Goal: Find specific page/section

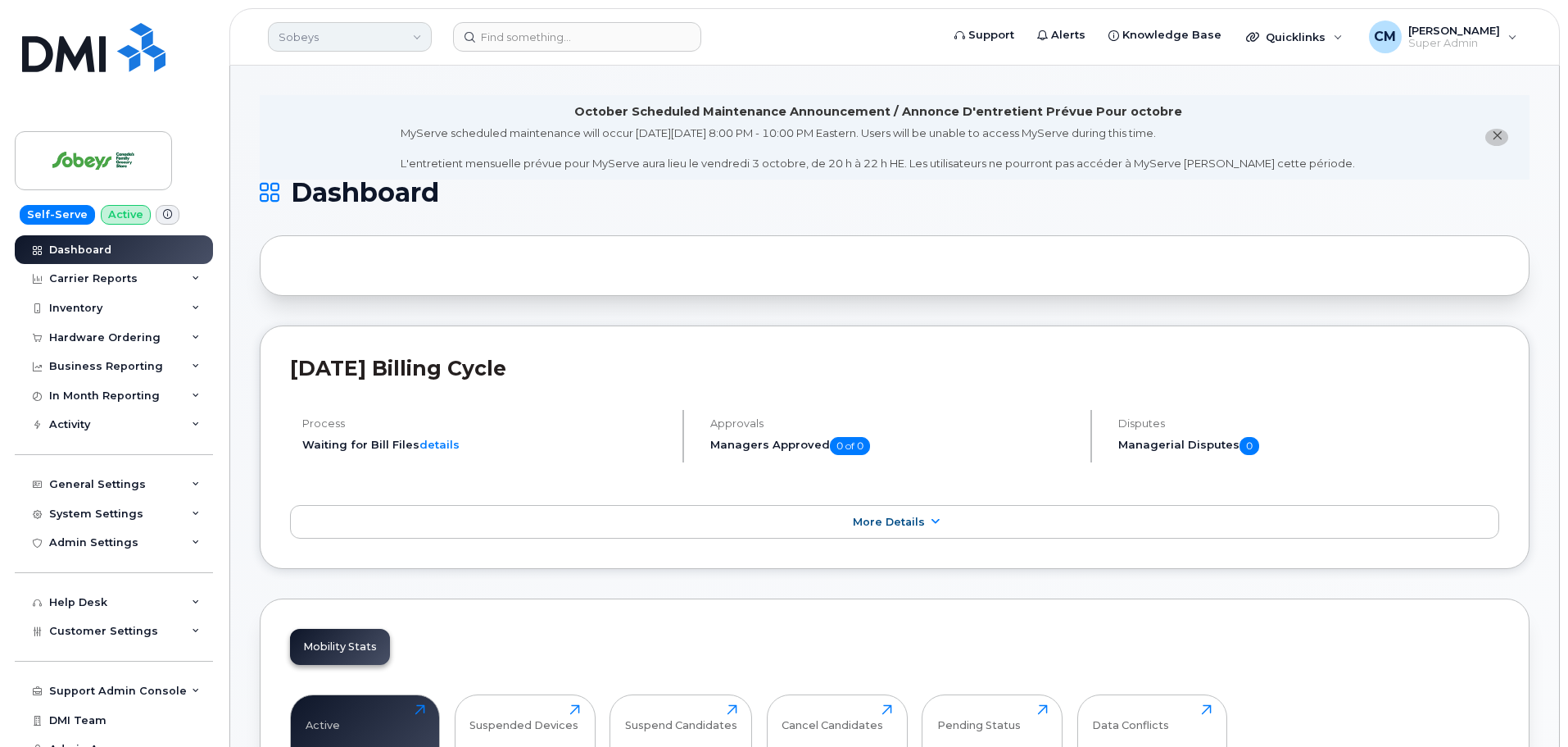
click at [354, 40] on link "Sobeys" at bounding box center [350, 36] width 164 height 30
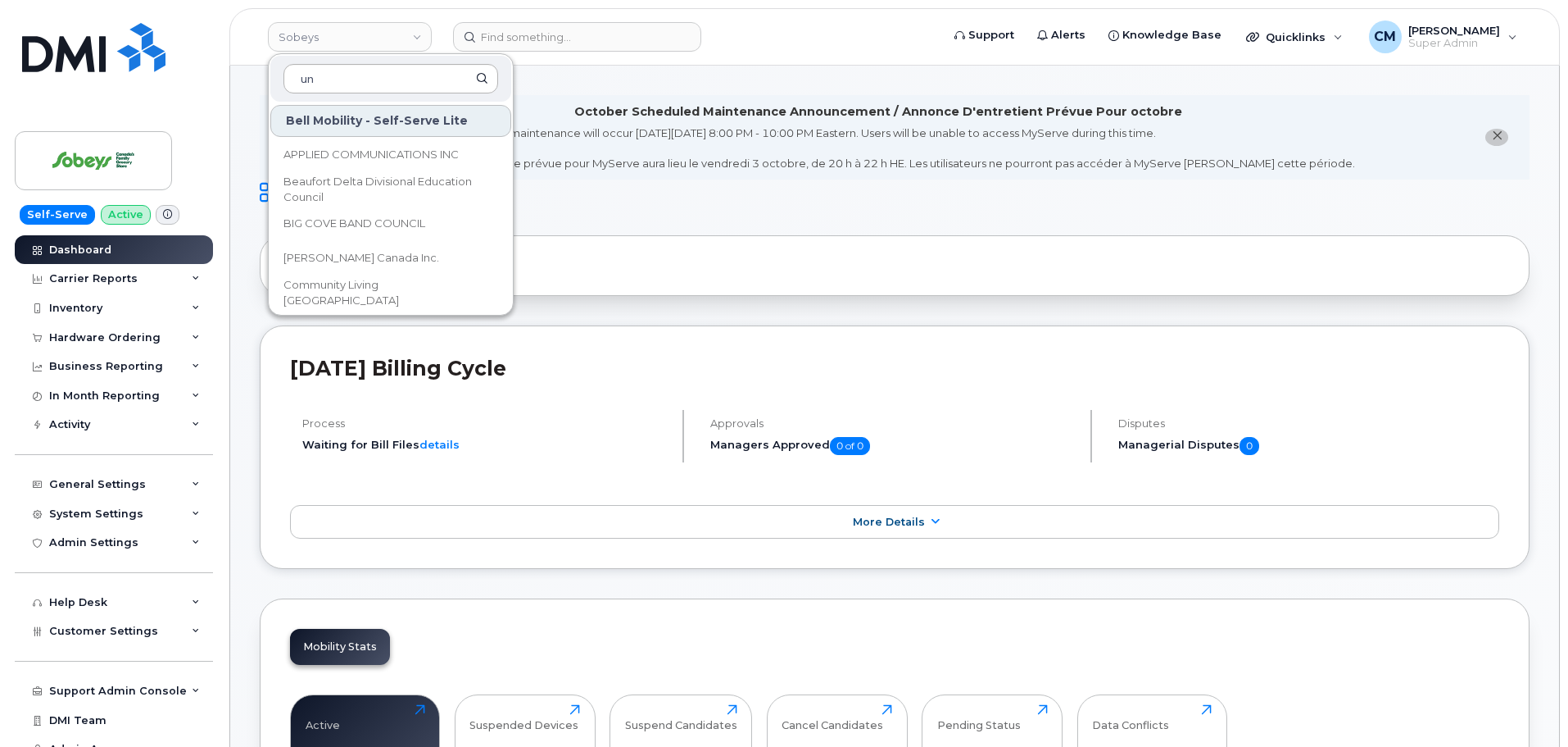
type input "unf"
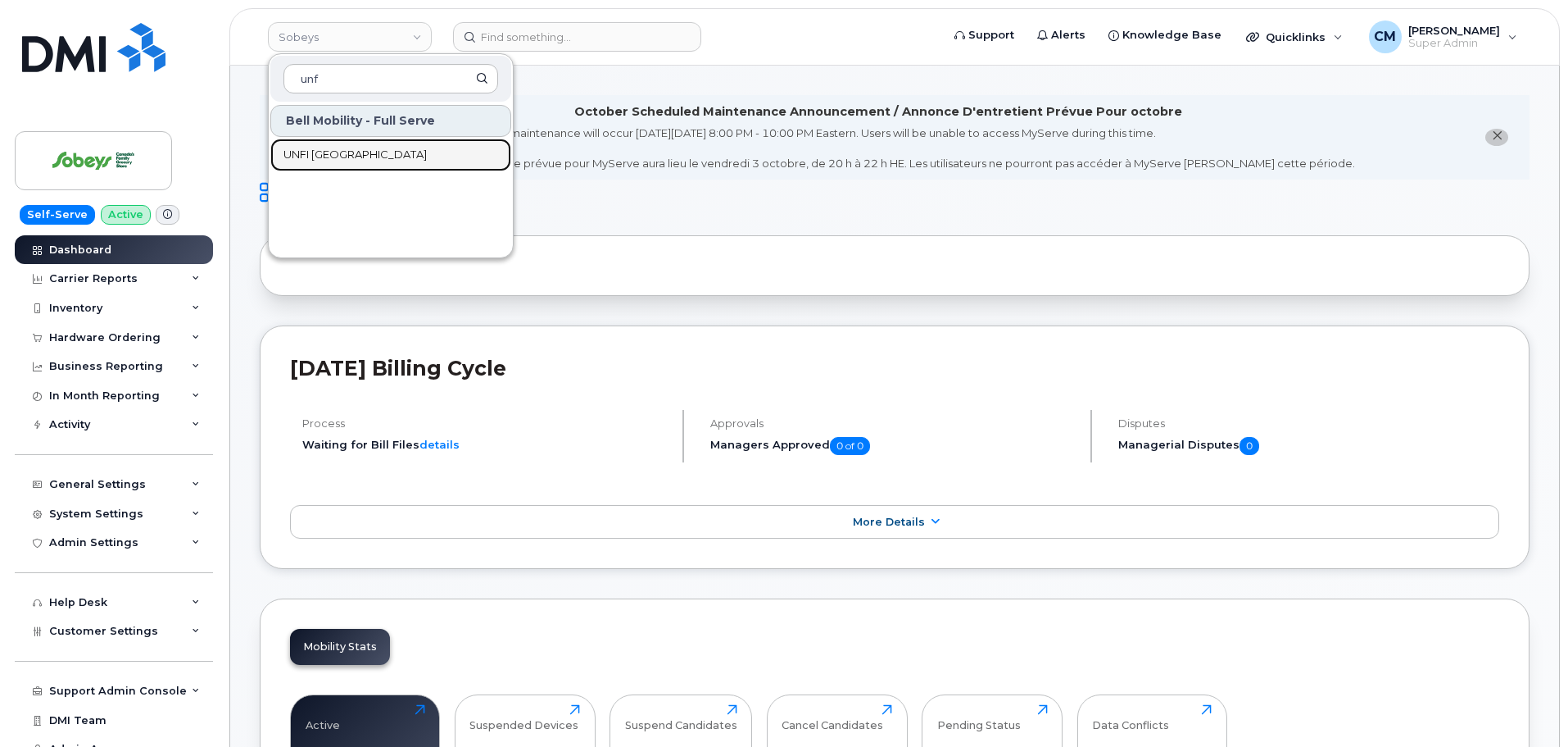
drag, startPoint x: 302, startPoint y: 150, endPoint x: 305, endPoint y: 159, distance: 9.5
click at [302, 150] on span "UNFI Canada" at bounding box center [355, 155] width 143 height 17
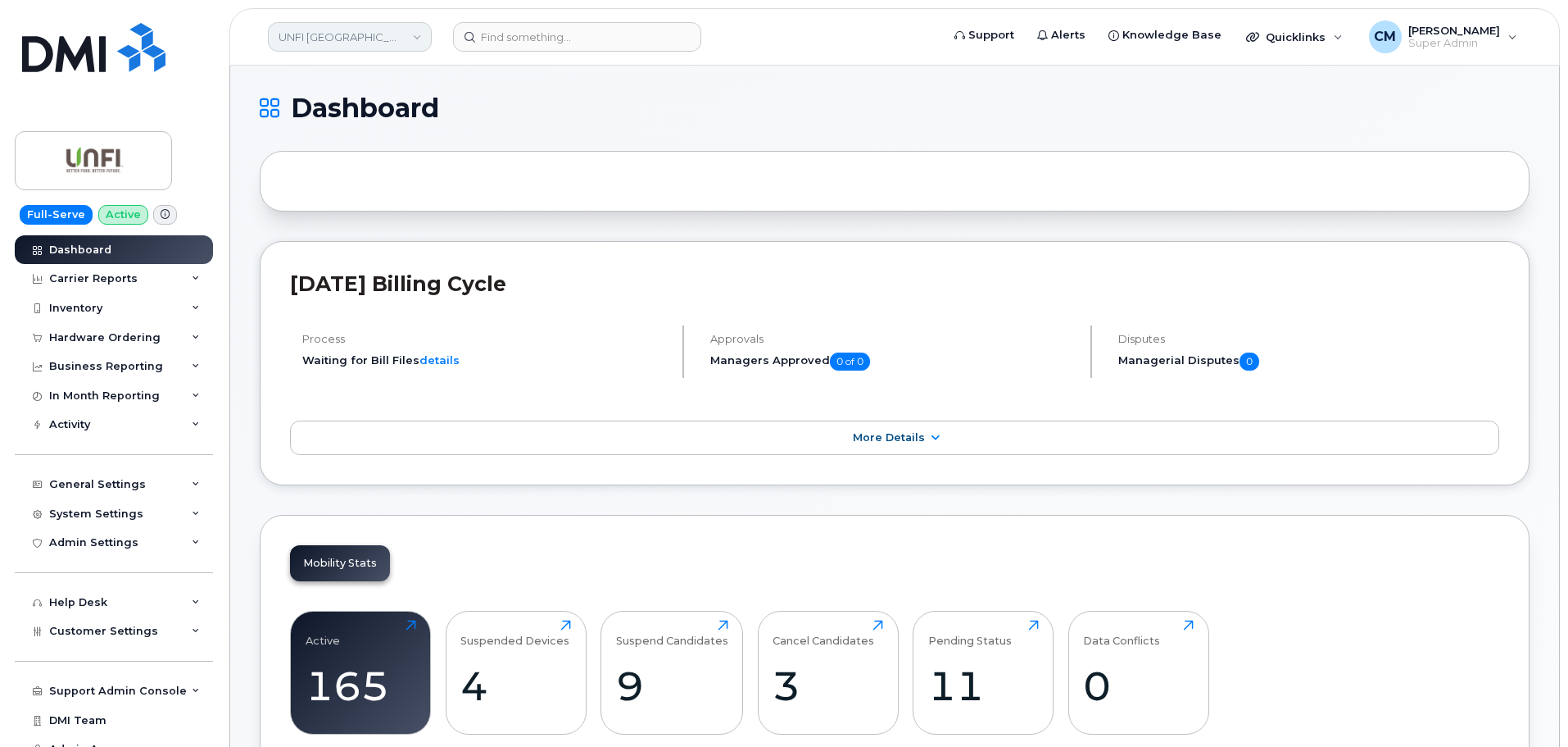
click at [344, 36] on link "UNFI [GEOGRAPHIC_DATA]" at bounding box center [350, 36] width 164 height 30
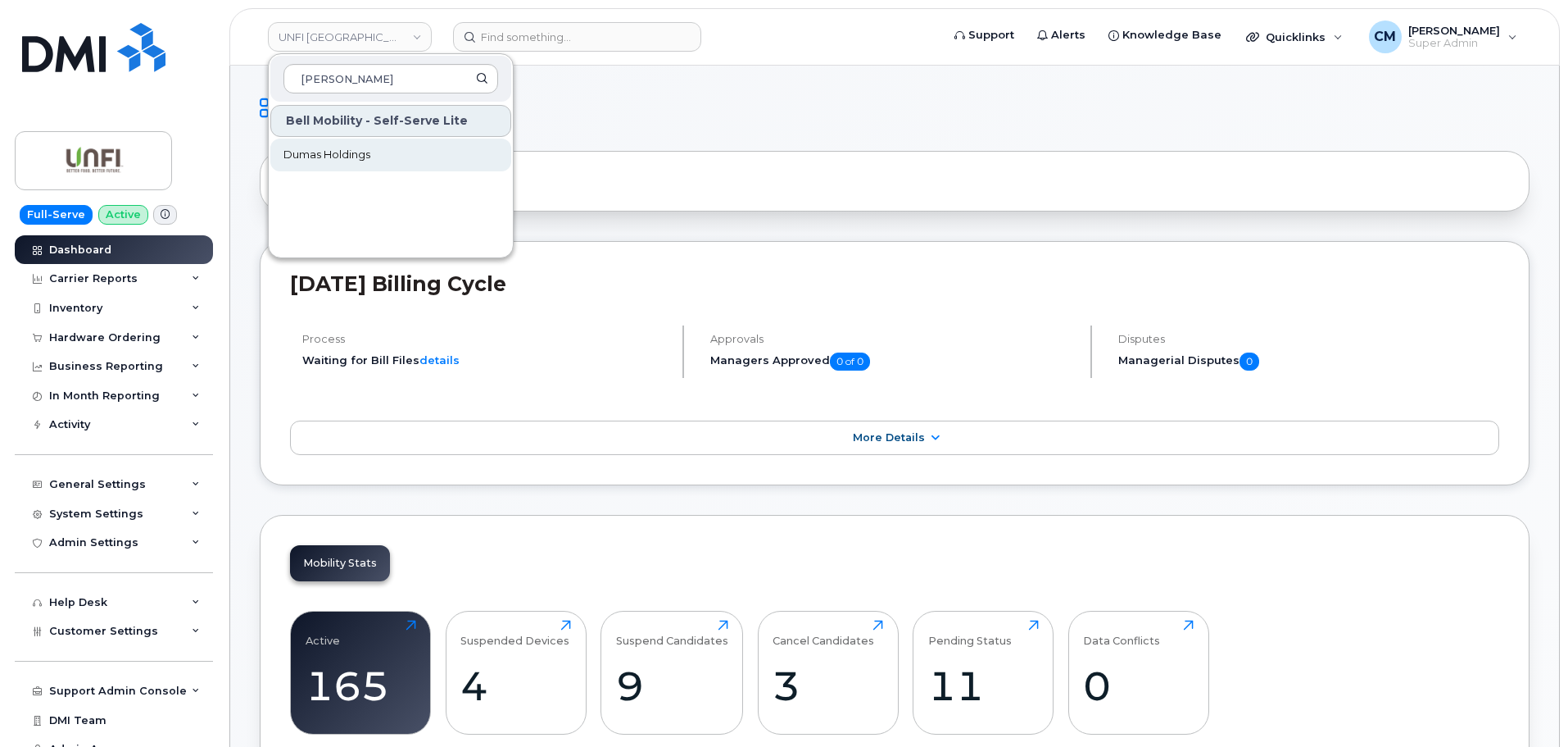
type input "dumas"
click at [309, 156] on span "Dumas Holdings" at bounding box center [327, 155] width 87 height 17
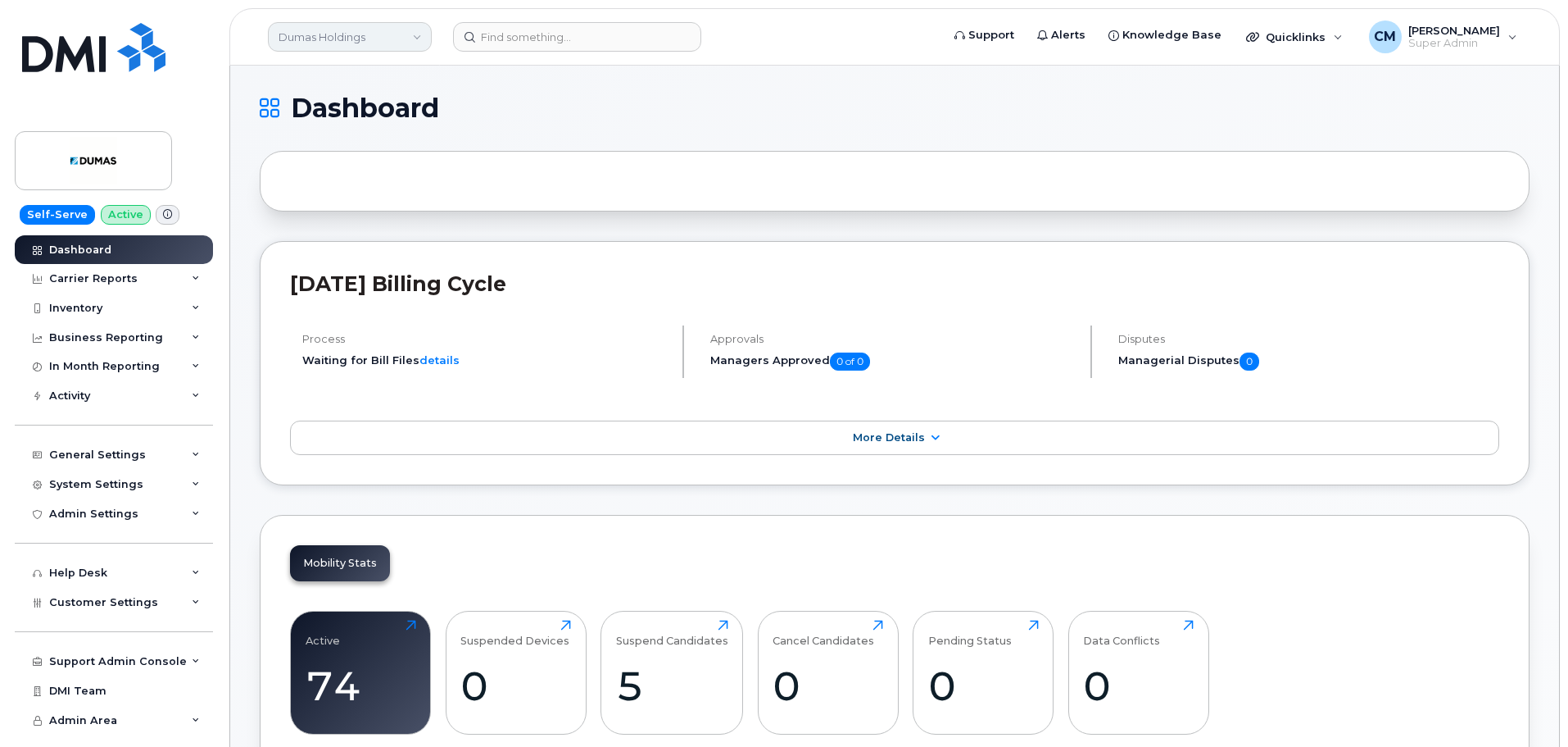
click at [295, 41] on link "Dumas Holdings" at bounding box center [350, 36] width 164 height 30
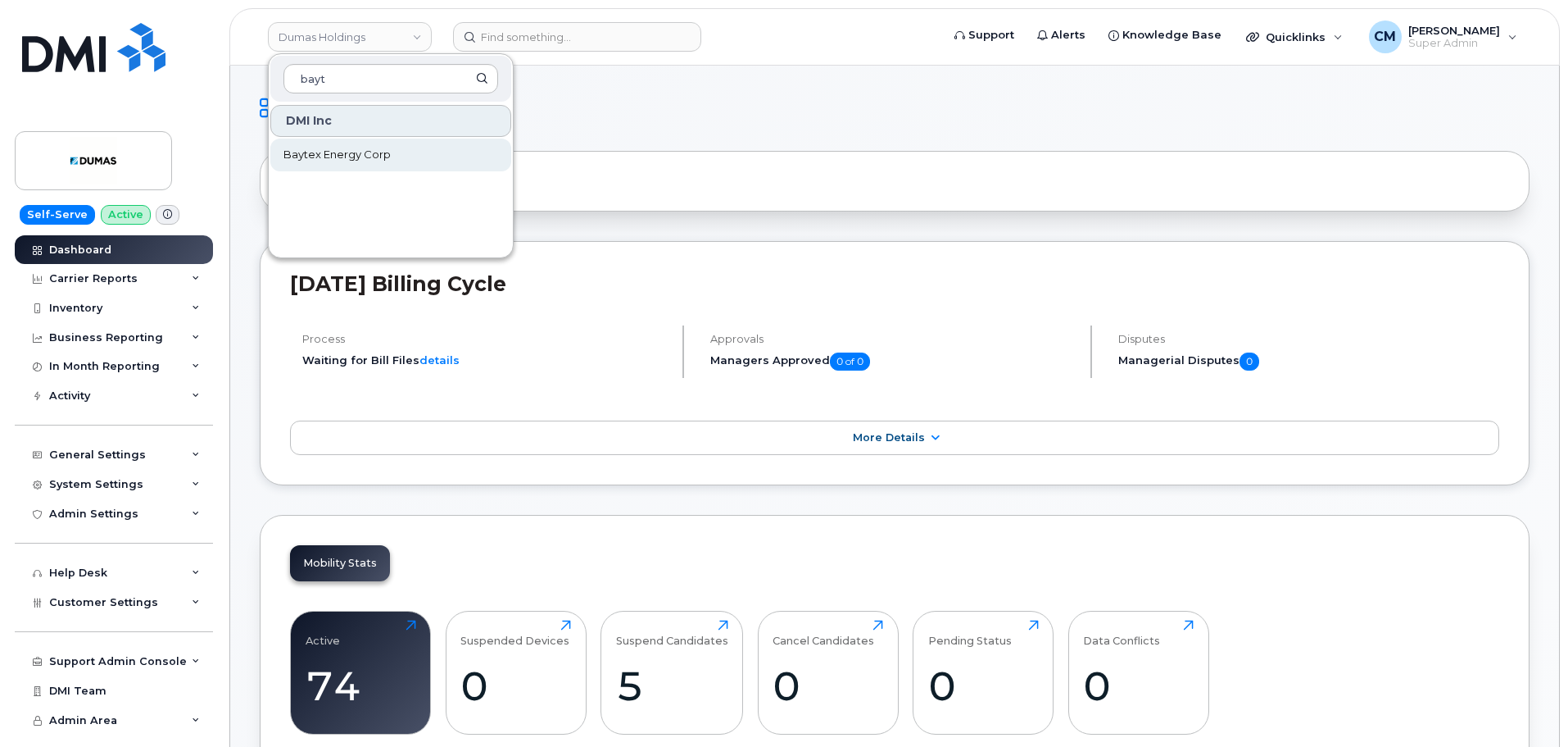
type input "bayt"
click at [347, 159] on span "Baytex Energy Corp" at bounding box center [338, 155] width 108 height 17
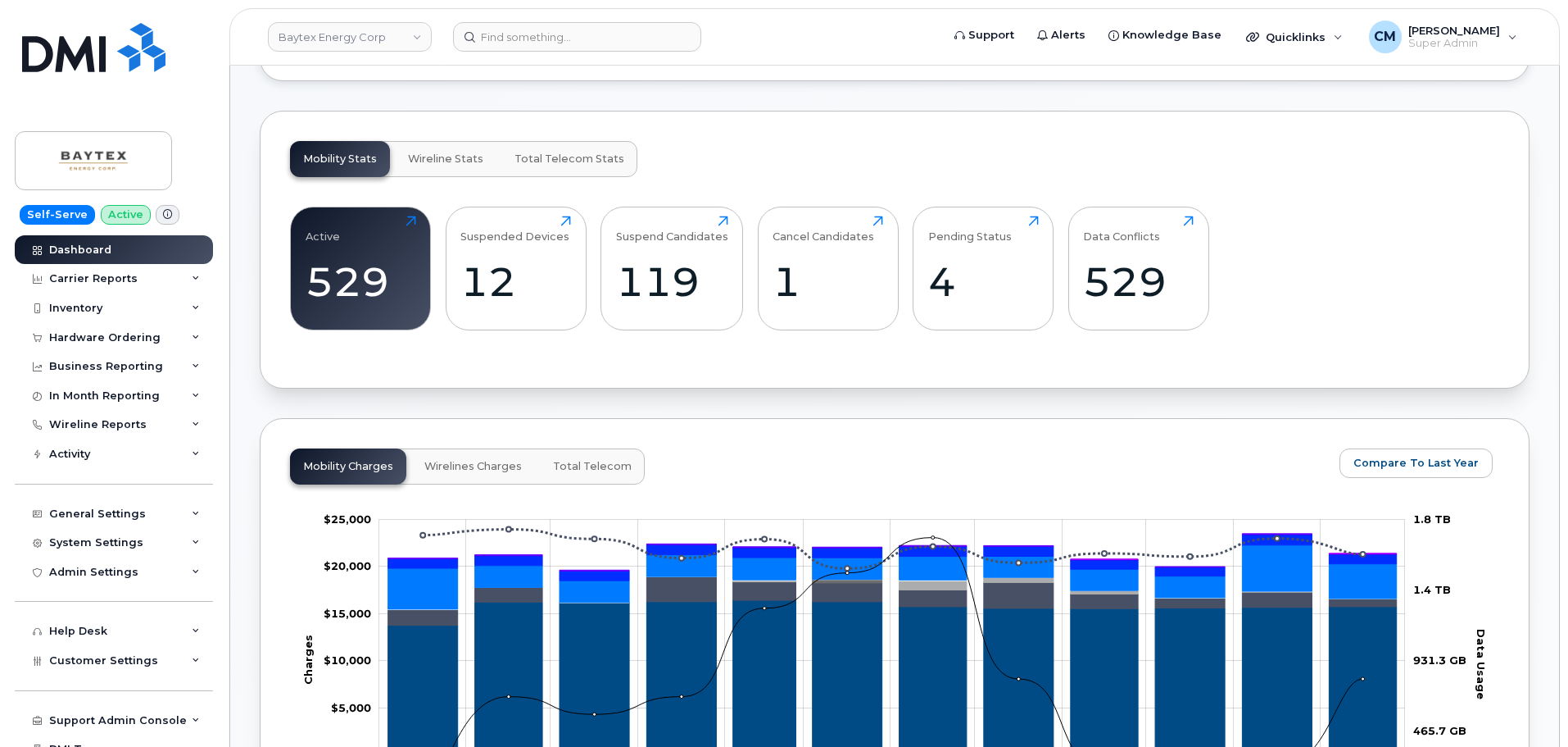
scroll to position [410, 0]
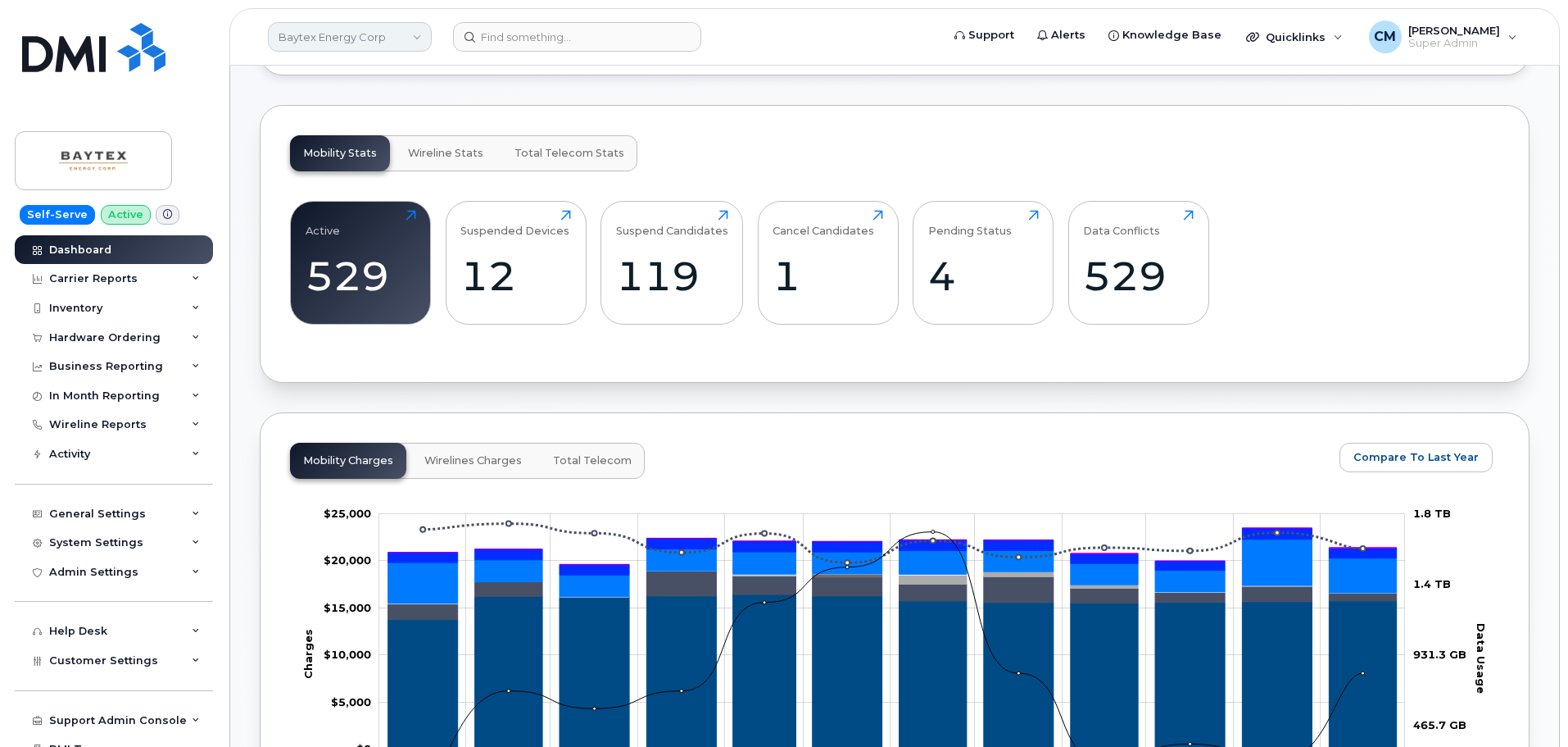
click at [321, 41] on link "Baytex Energy Corp" at bounding box center [350, 36] width 164 height 30
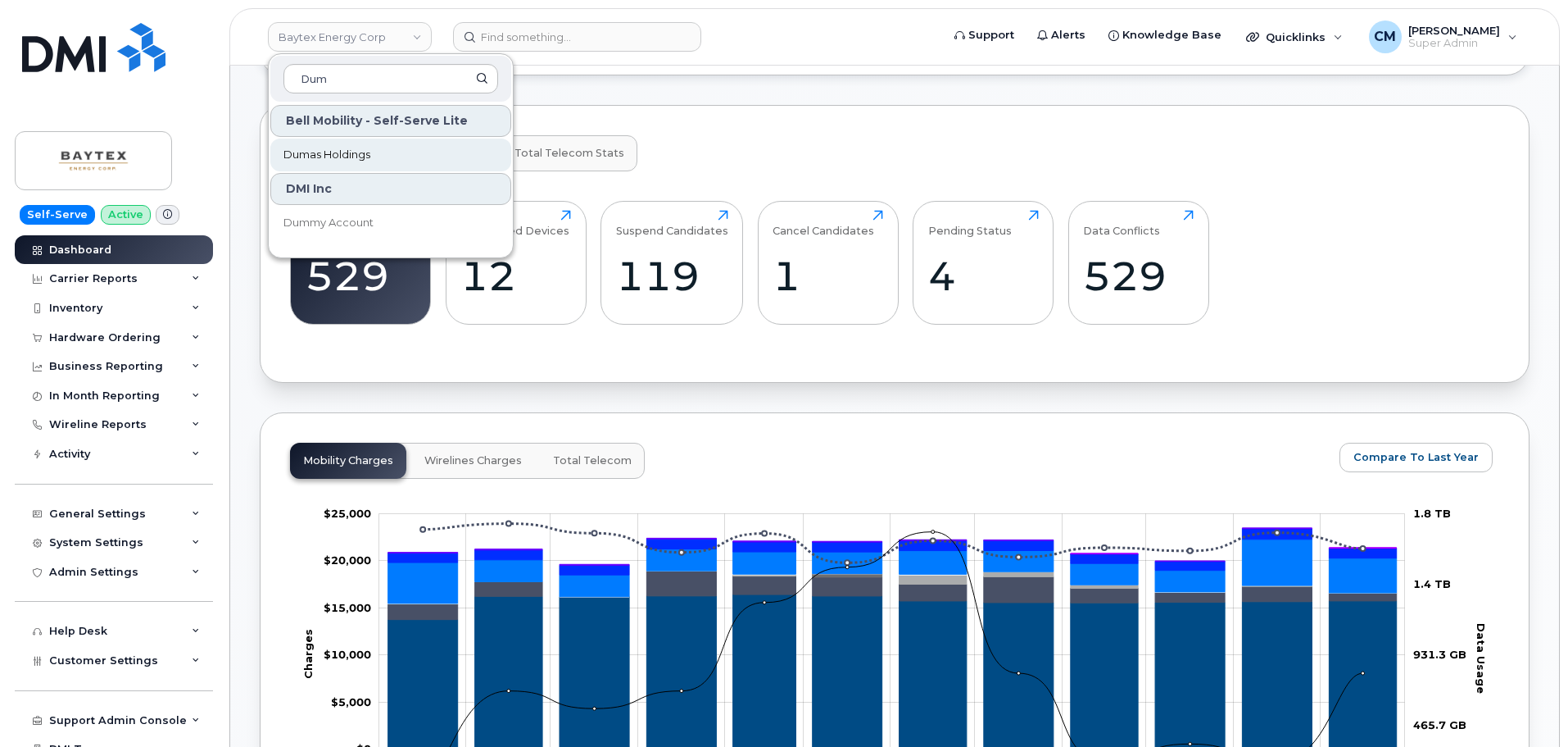
type input "Dum"
click at [313, 153] on span "Dumas Holdings" at bounding box center [327, 155] width 87 height 17
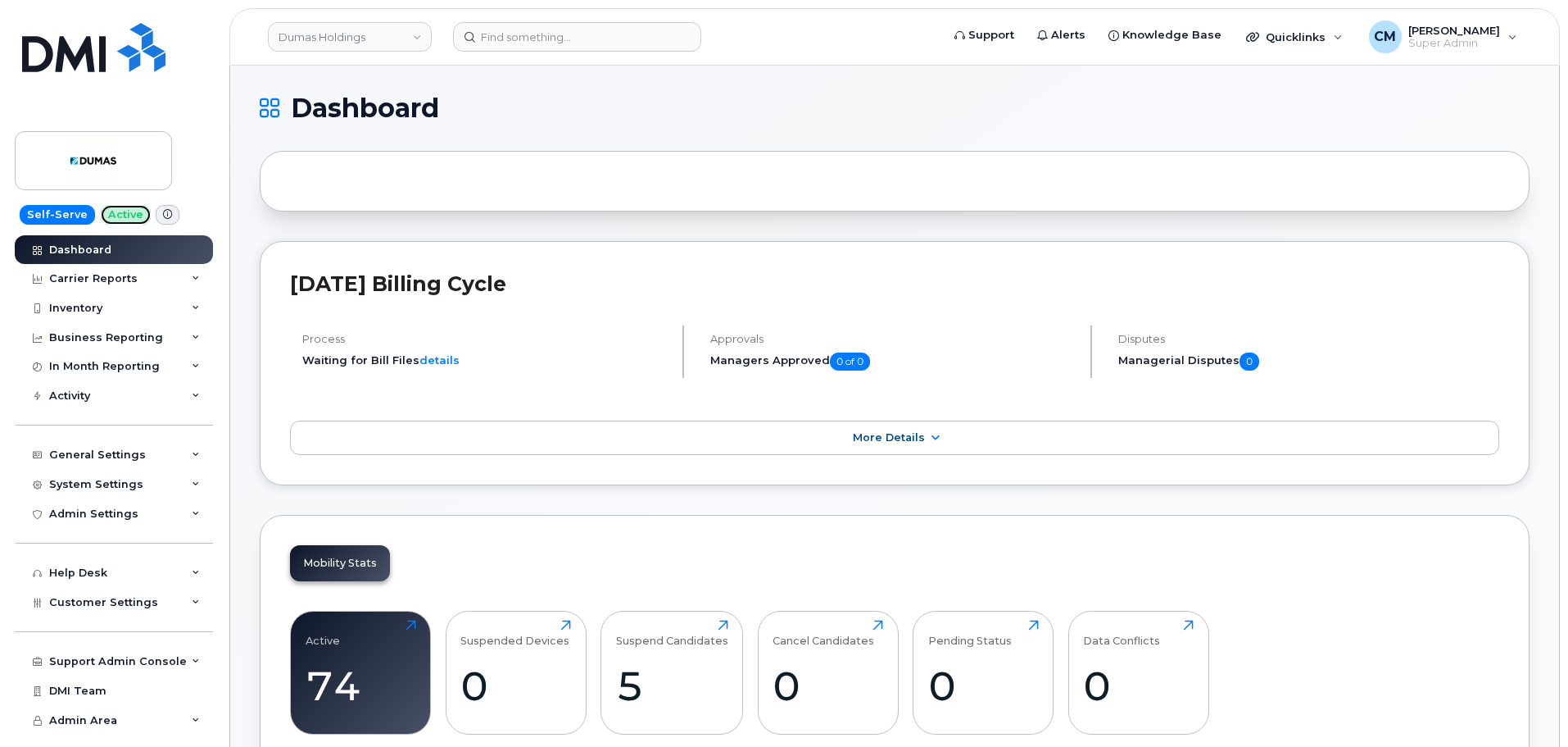
click at [122, 215] on span "Active" at bounding box center [126, 215] width 50 height 20
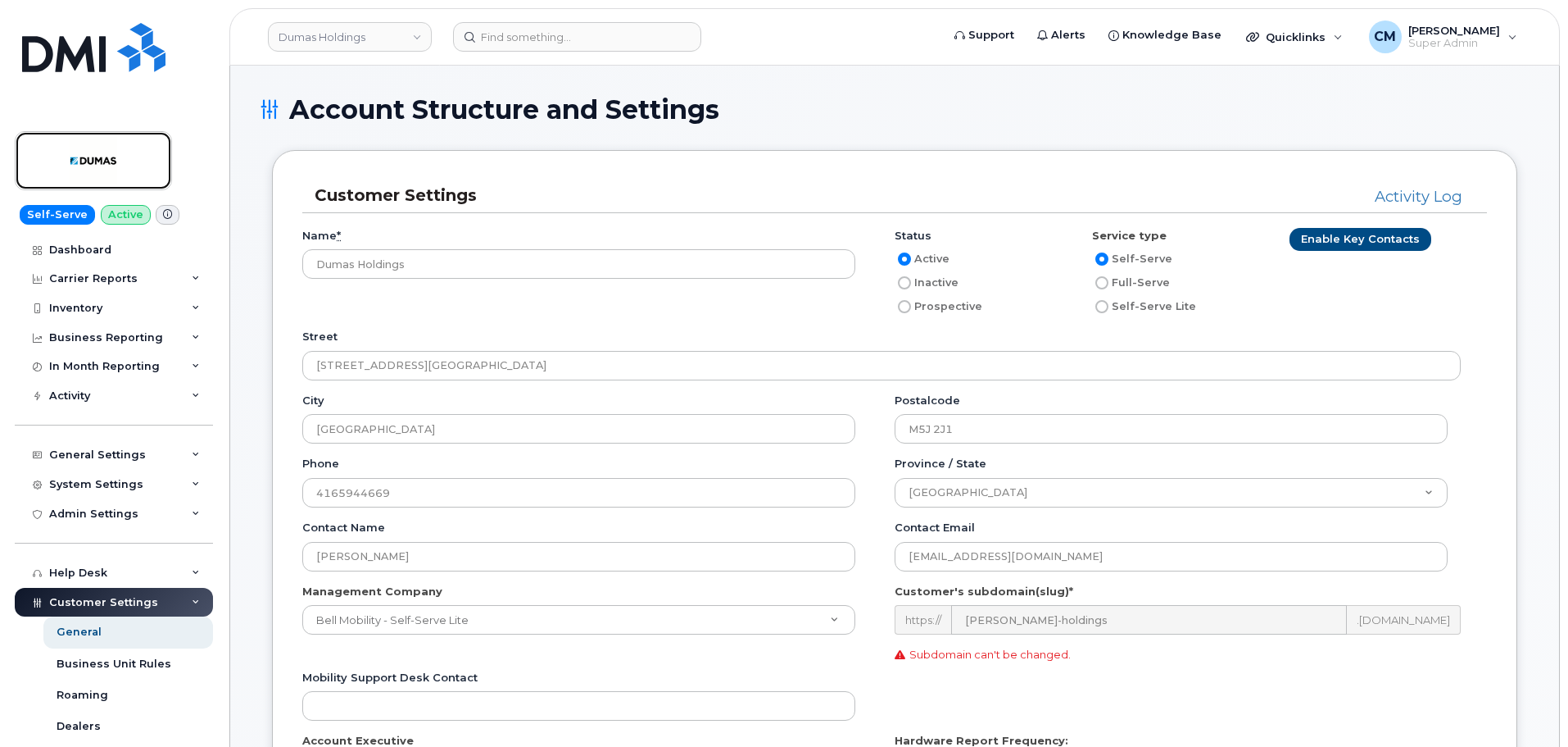
click at [51, 169] on img at bounding box center [93, 161] width 126 height 48
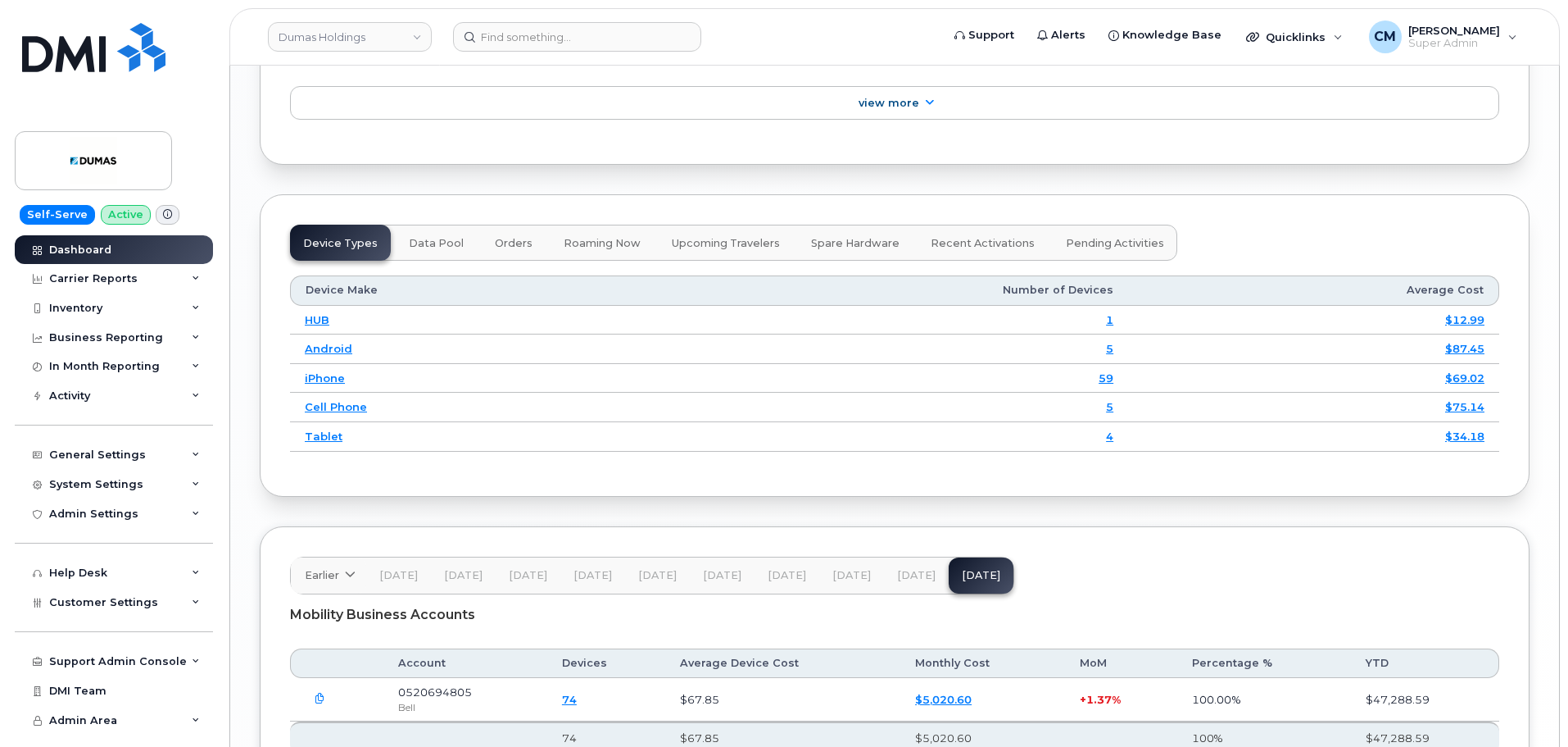
scroll to position [2055, 0]
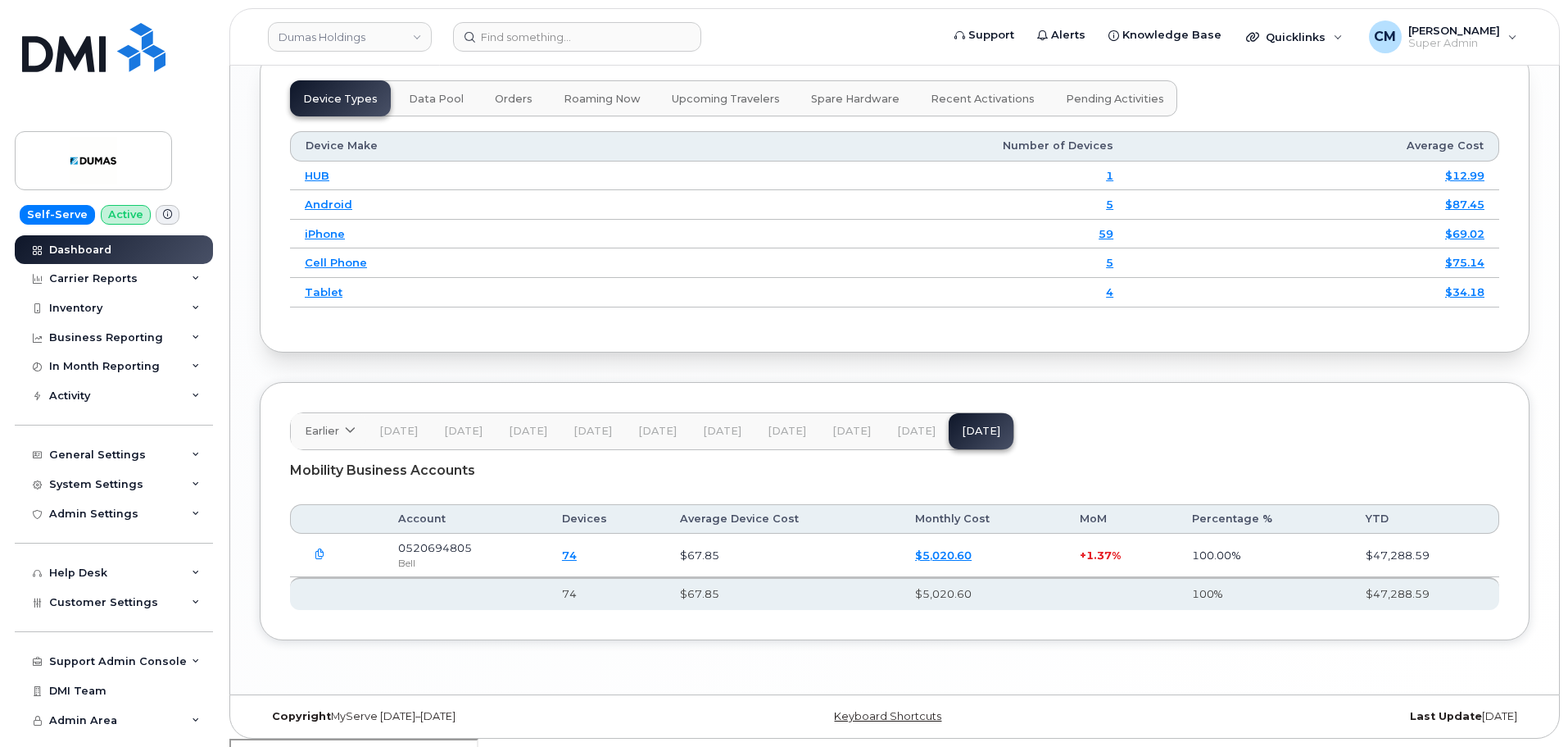
click at [314, 555] on icon "button" at bounding box center [320, 554] width 10 height 10
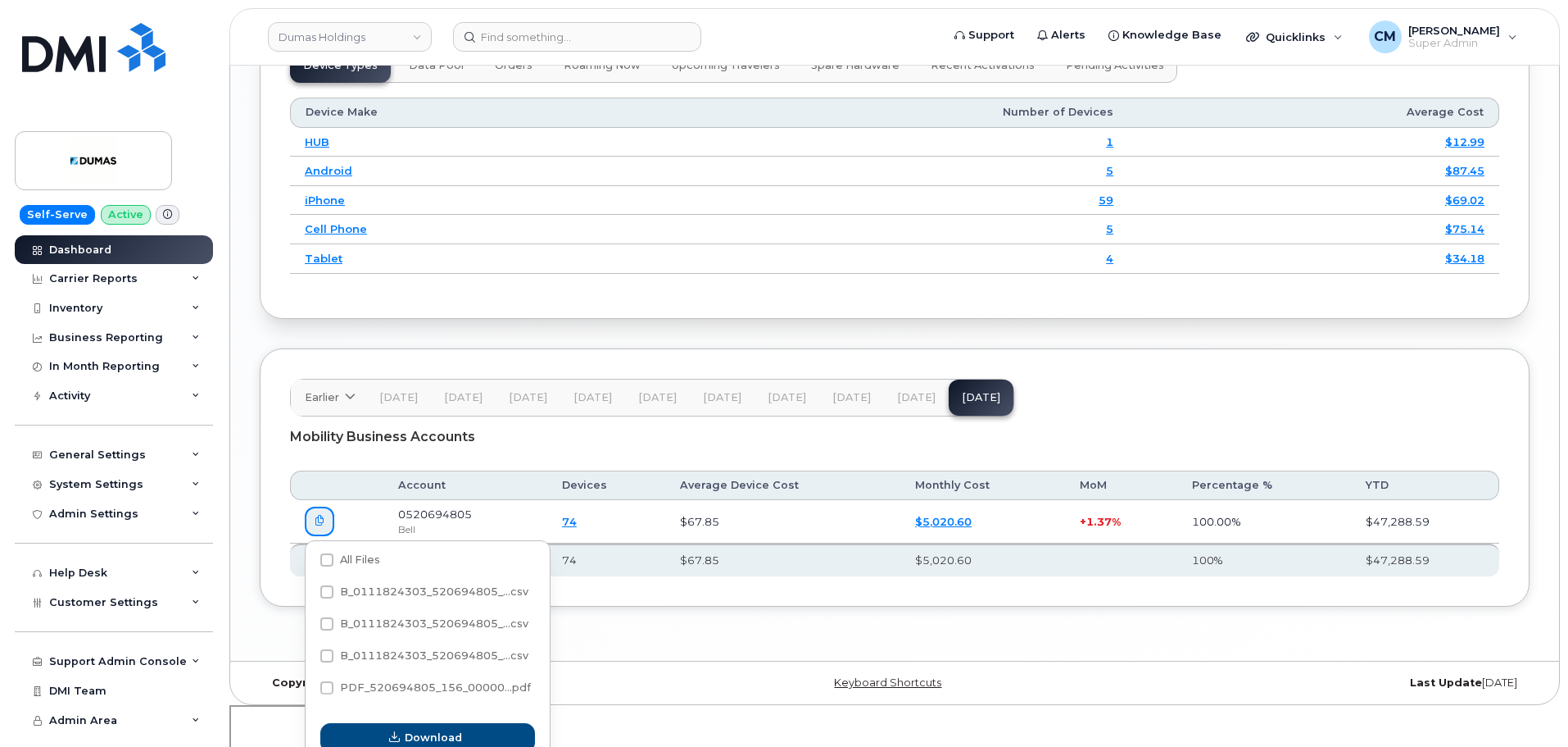
scroll to position [2105, 0]
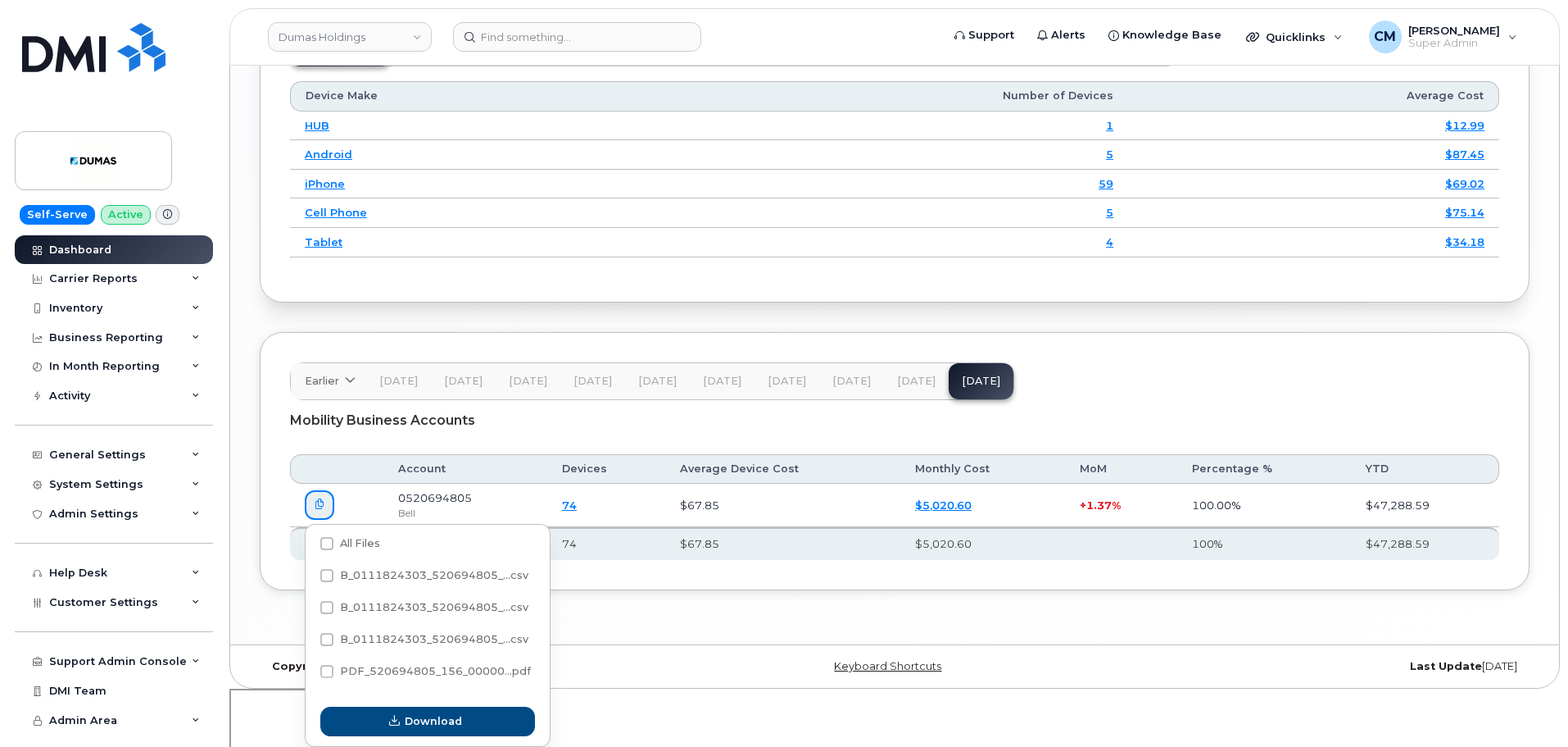
click at [745, 417] on div "Mobility Business Accounts" at bounding box center [894, 420] width 1209 height 41
